Goal: Check status: Check status

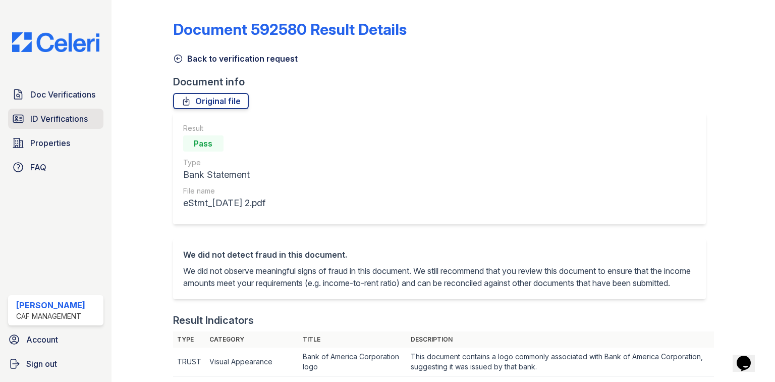
scroll to position [484, 0]
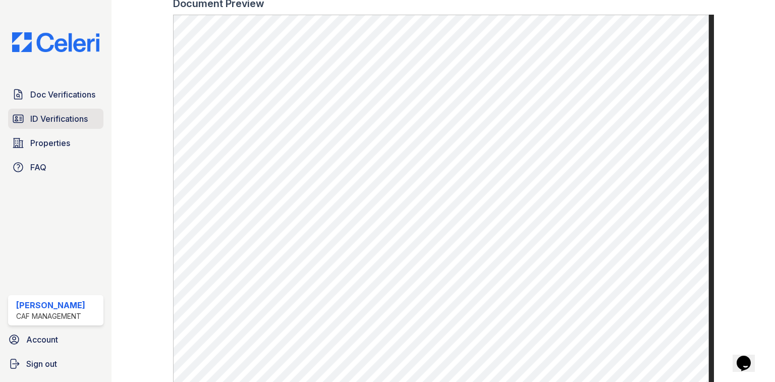
click at [79, 117] on span "ID Verifications" at bounding box center [59, 119] width 58 height 12
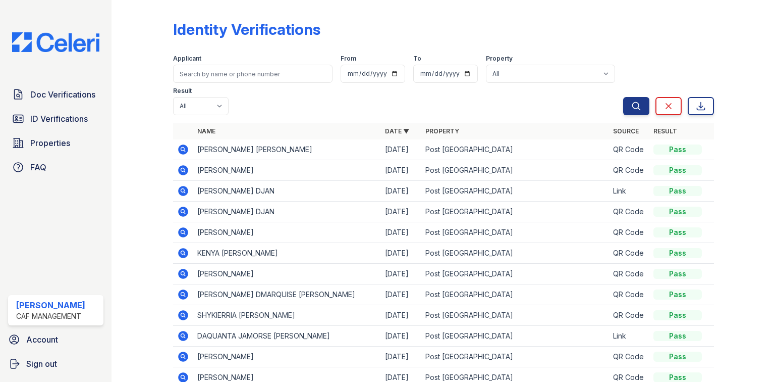
click at [188, 146] on icon at bounding box center [183, 149] width 12 height 12
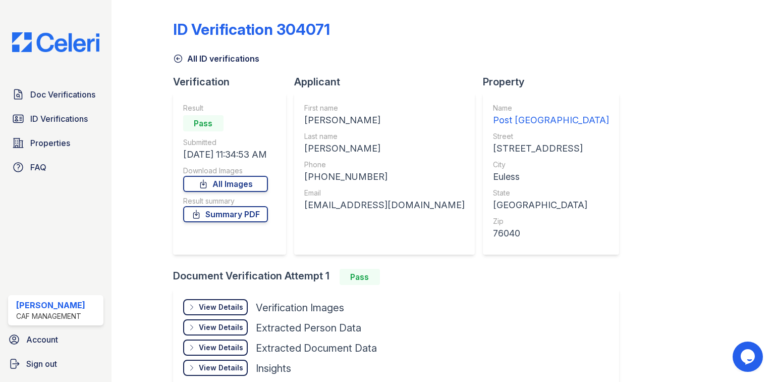
click at [231, 309] on div "View Details" at bounding box center [221, 307] width 44 height 10
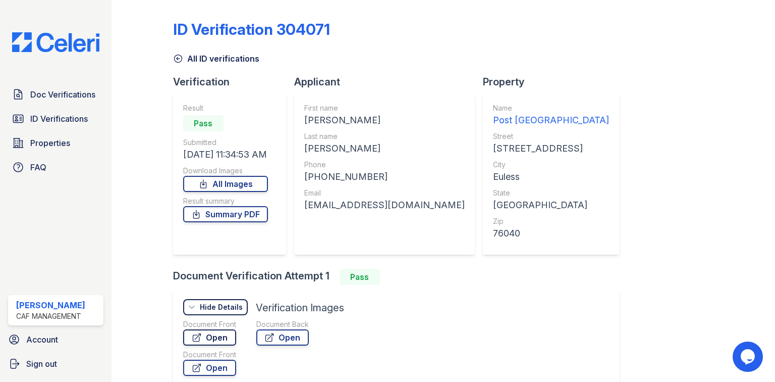
click at [226, 335] on link "Open" at bounding box center [209, 337] width 53 height 16
click at [30, 125] on link "ID Verifications" at bounding box center [55, 119] width 95 height 20
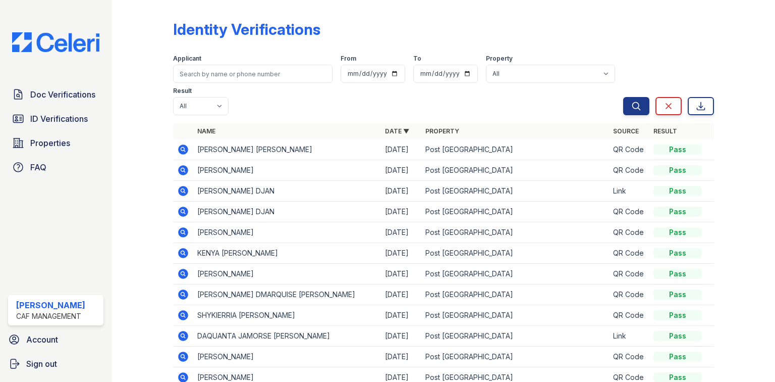
click at [178, 167] on icon at bounding box center [183, 170] width 12 height 12
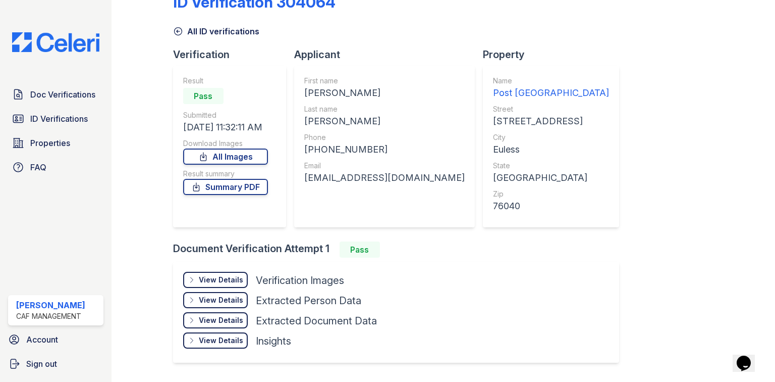
scroll to position [55, 0]
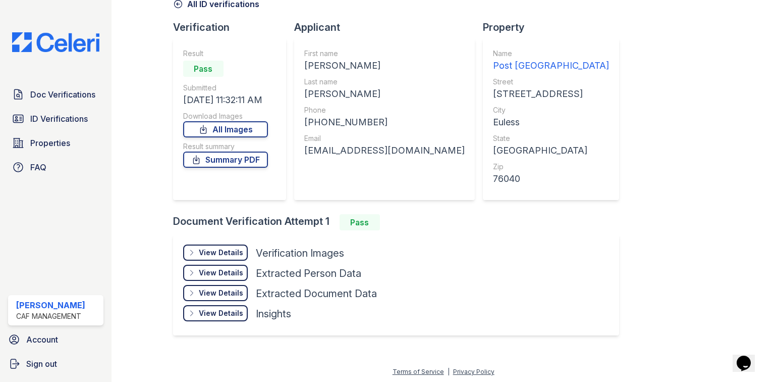
click at [242, 254] on div "View Details" at bounding box center [221, 252] width 44 height 10
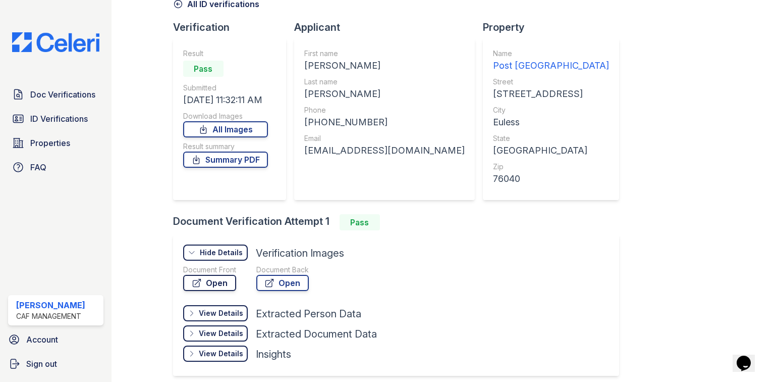
click at [220, 283] on link "Open" at bounding box center [209, 283] width 53 height 16
click at [42, 116] on span "ID Verifications" at bounding box center [59, 119] width 58 height 12
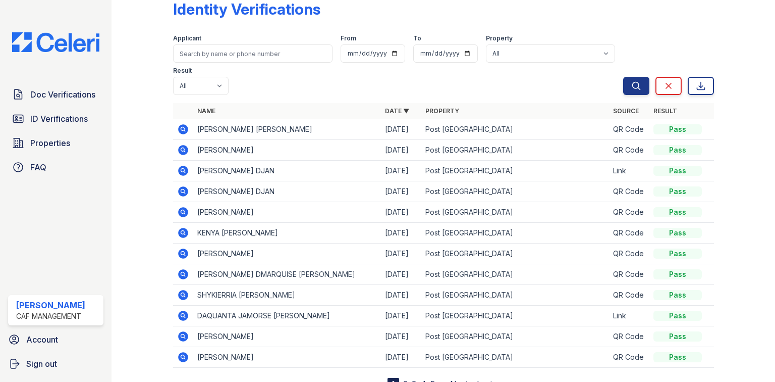
scroll to position [40, 0]
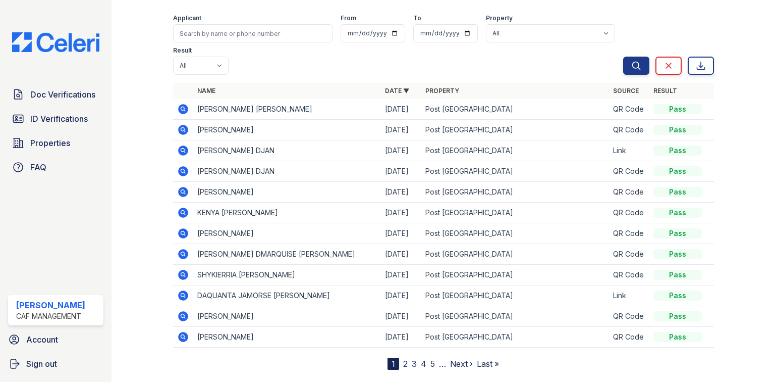
click at [456, 363] on link "Next ›" at bounding box center [461, 363] width 23 height 10
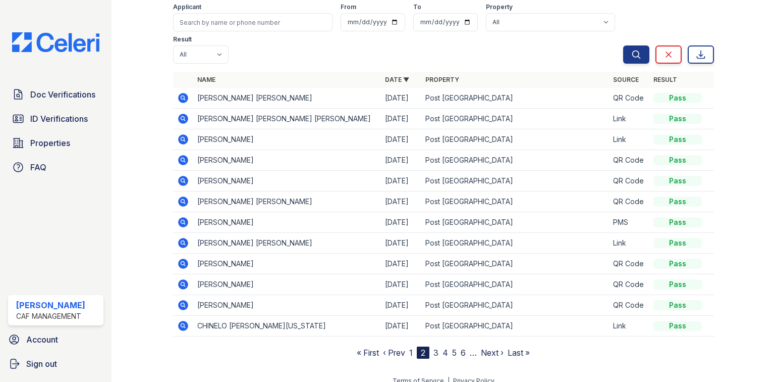
scroll to position [61, 0]
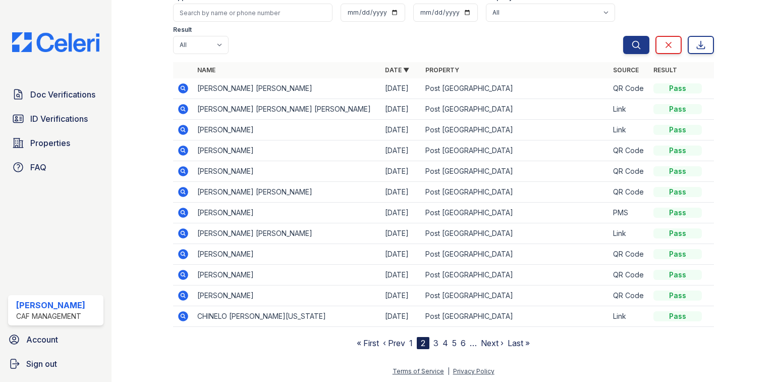
click at [481, 342] on link "Next ›" at bounding box center [492, 343] width 23 height 10
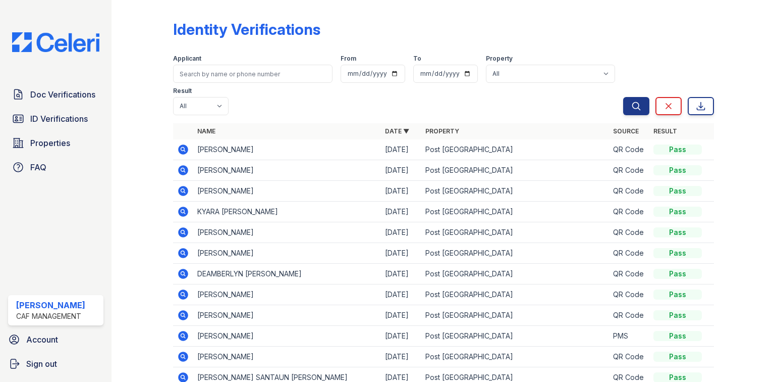
click at [181, 151] on icon at bounding box center [183, 149] width 10 height 10
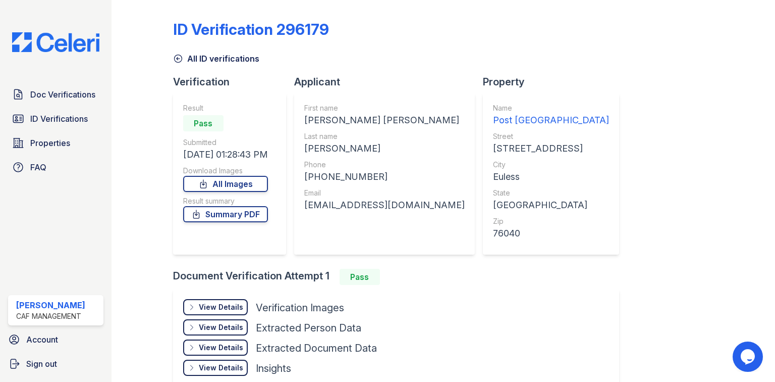
click at [234, 309] on div "View Details" at bounding box center [221, 307] width 44 height 10
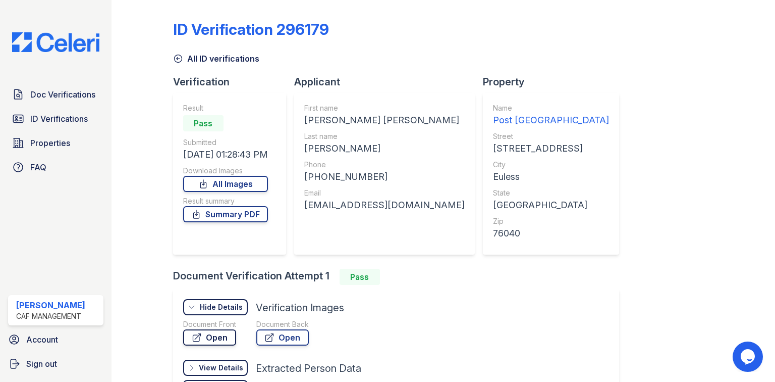
click at [230, 335] on link "Open" at bounding box center [209, 337] width 53 height 16
click at [29, 121] on link "ID Verifications" at bounding box center [55, 119] width 95 height 20
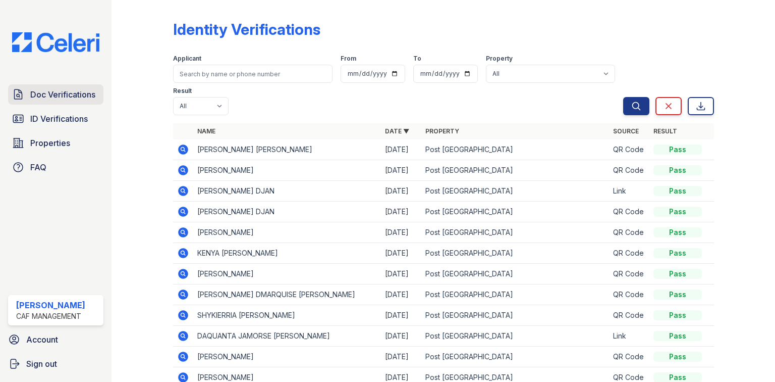
click at [48, 97] on span "Doc Verifications" at bounding box center [62, 94] width 65 height 12
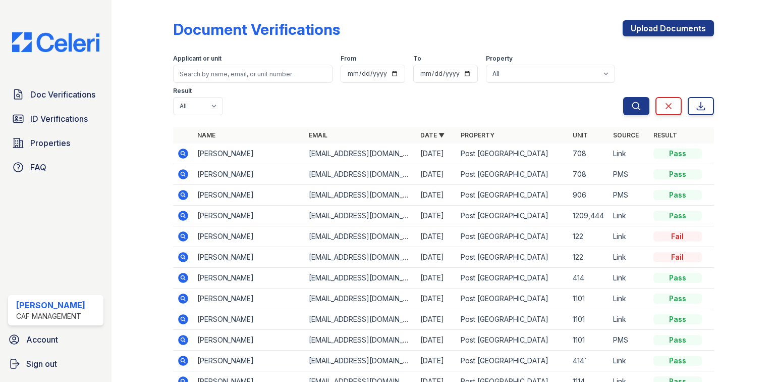
click at [184, 147] on icon at bounding box center [183, 153] width 12 height 12
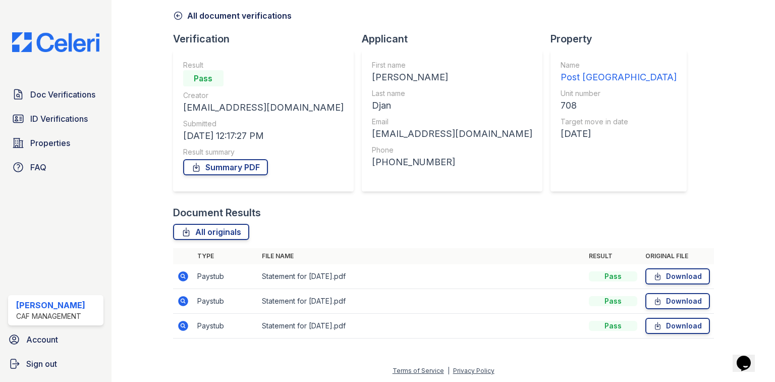
scroll to position [43, 0]
click at [34, 98] on span "Doc Verifications" at bounding box center [62, 94] width 65 height 12
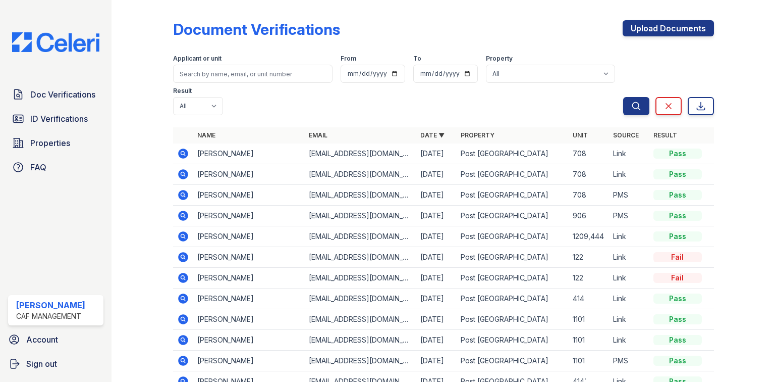
click at [186, 148] on icon at bounding box center [183, 153] width 10 height 10
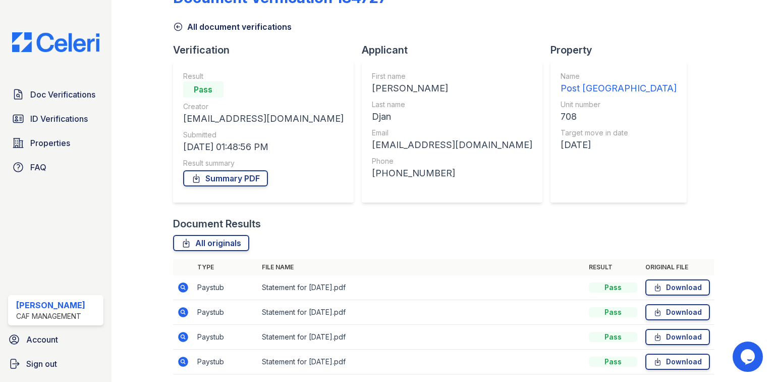
scroll to position [68, 0]
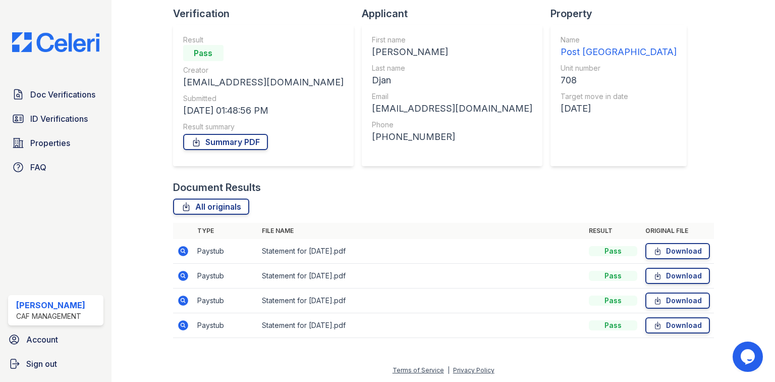
click at [186, 250] on icon at bounding box center [183, 251] width 10 height 10
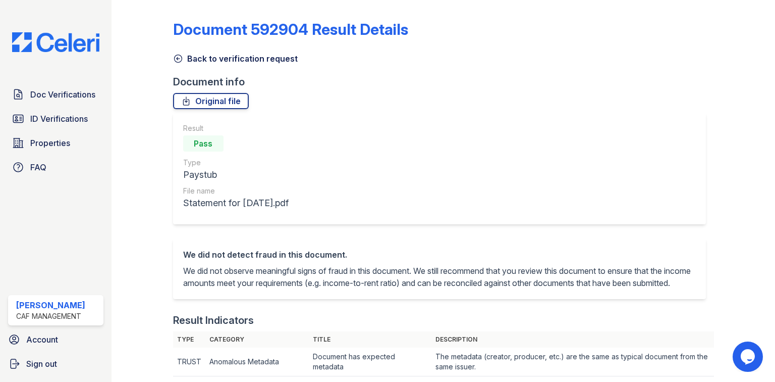
click at [244, 59] on link "Back to verification request" at bounding box center [235, 58] width 125 height 12
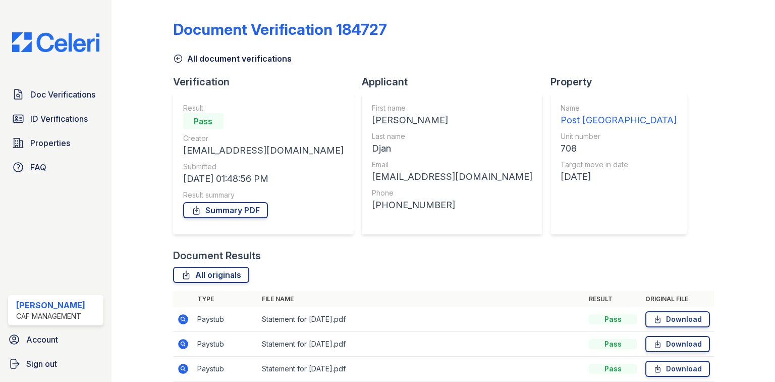
scroll to position [68, 0]
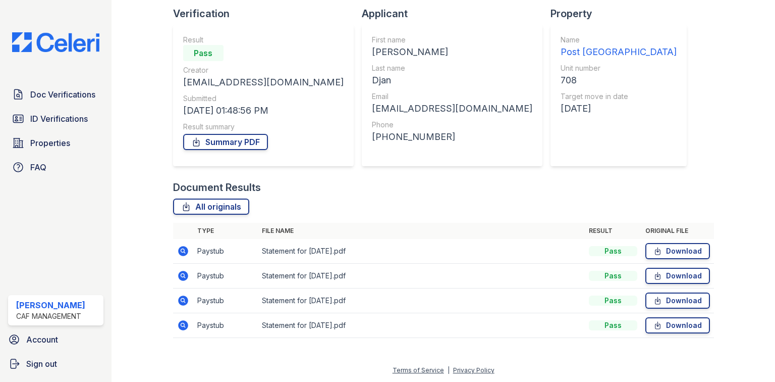
click at [183, 327] on icon at bounding box center [183, 325] width 10 height 10
